Goal: Information Seeking & Learning: Learn about a topic

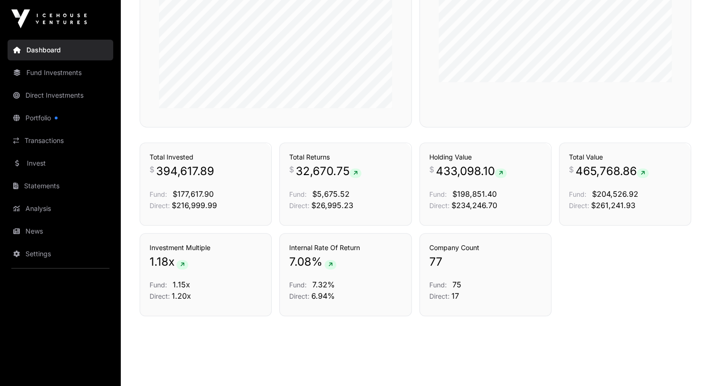
scroll to position [616, 0]
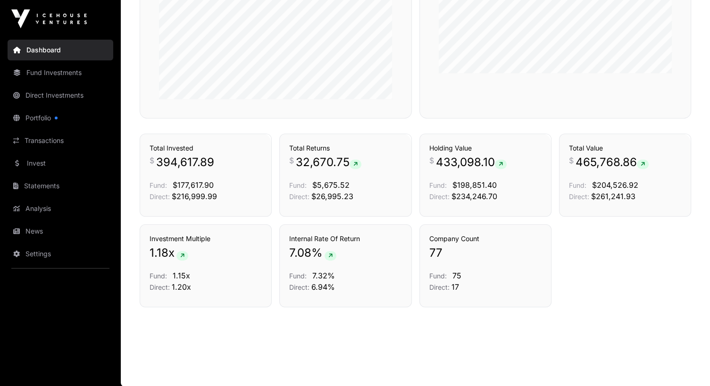
click at [43, 95] on link "Direct Investments" at bounding box center [61, 95] width 106 height 21
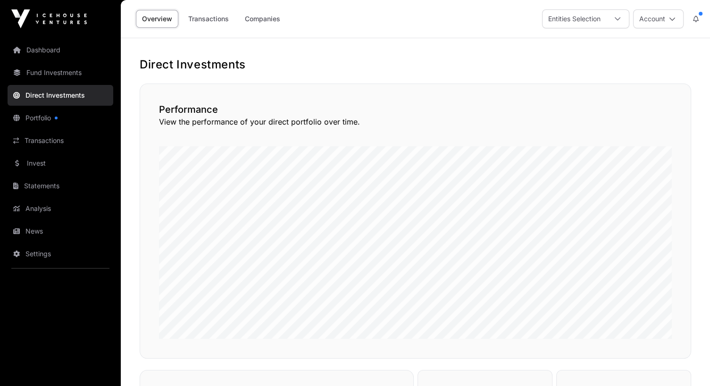
click at [249, 23] on link "Companies" at bounding box center [263, 19] width 48 height 18
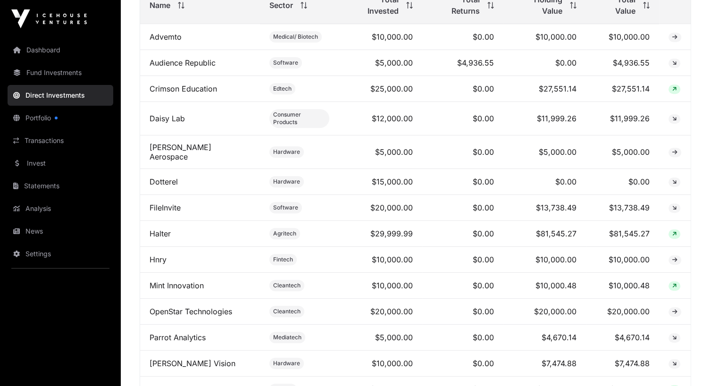
scroll to position [445, 0]
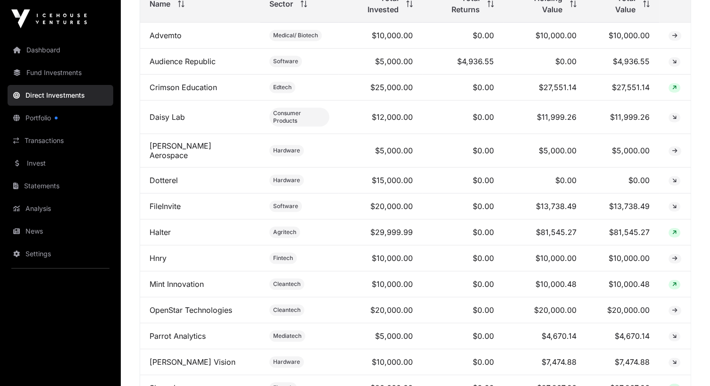
click at [162, 253] on link "Hnry" at bounding box center [157, 257] width 17 height 9
